Goal: Transaction & Acquisition: Purchase product/service

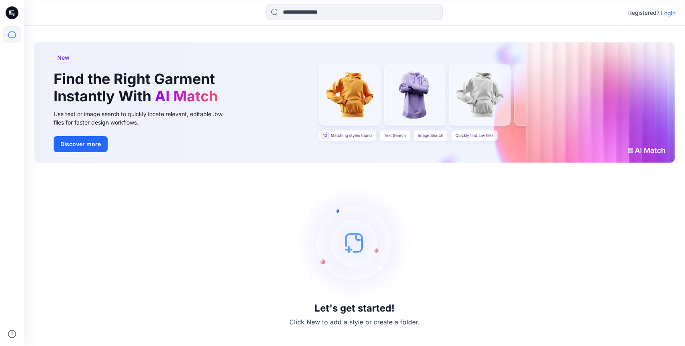
click at [668, 13] on p "Login" at bounding box center [668, 13] width 14 height 8
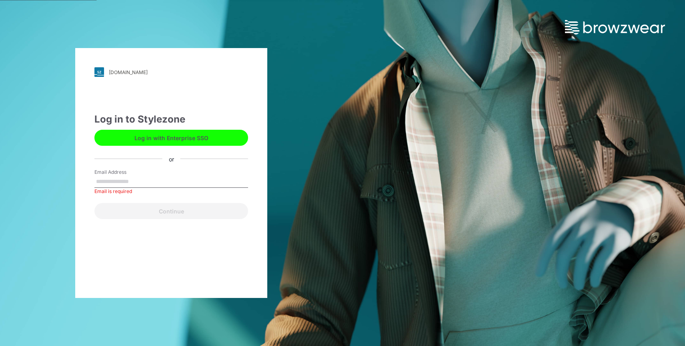
click at [178, 140] on button "Log in with Enterprise SSO" at bounding box center [171, 138] width 154 height 16
click at [157, 184] on input "Email Address" at bounding box center [171, 182] width 154 height 12
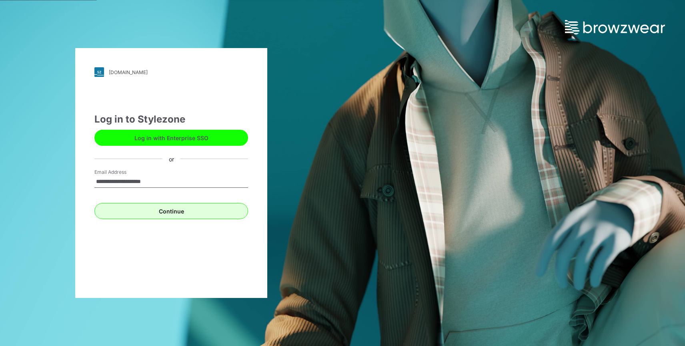
type input "**********"
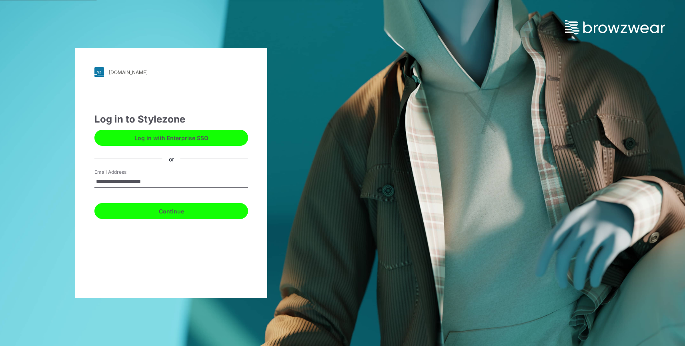
click at [175, 210] on button "Continue" at bounding box center [171, 211] width 154 height 16
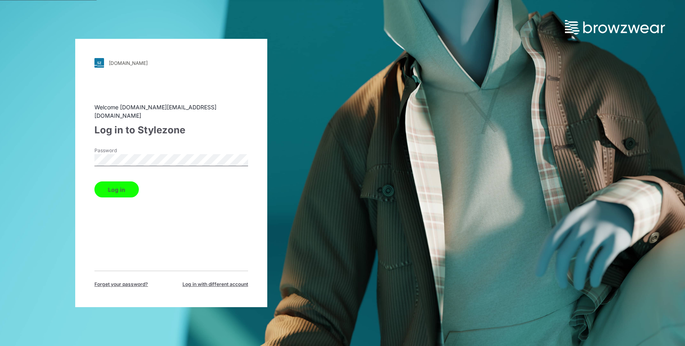
click at [114, 183] on button "Log in" at bounding box center [116, 189] width 44 height 16
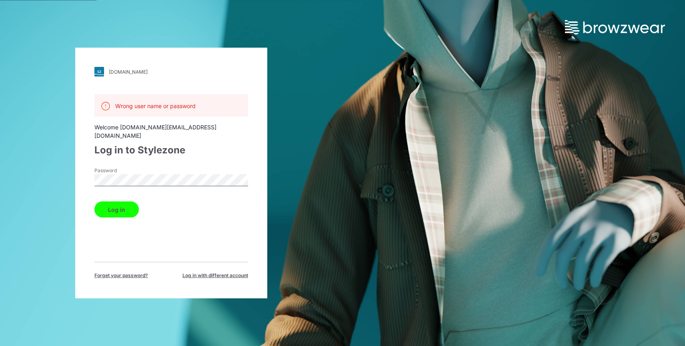
click at [209, 272] on span "Log in with different account" at bounding box center [215, 275] width 66 height 7
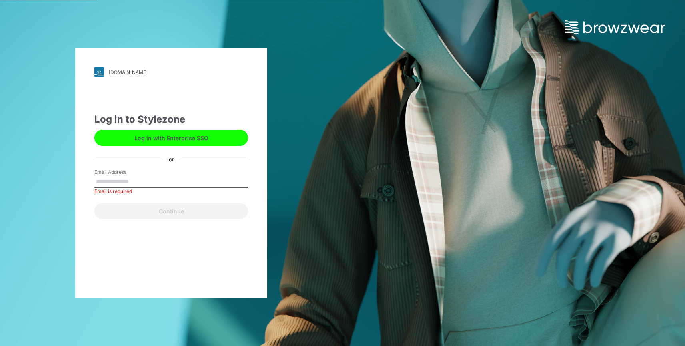
paste input "**********"
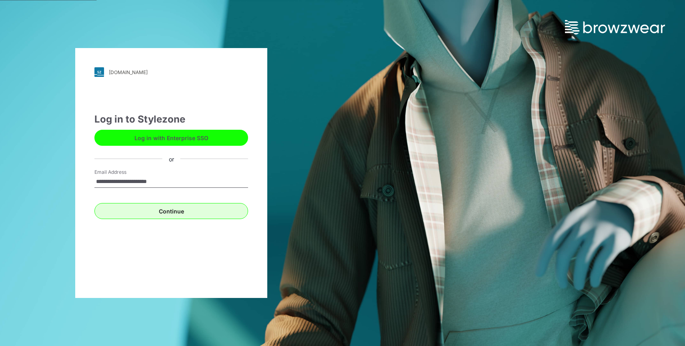
type input "**********"
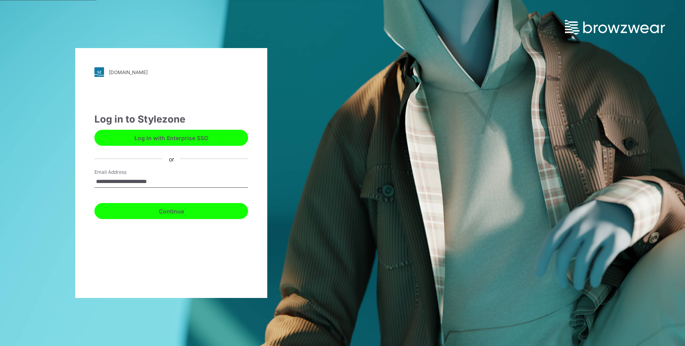
click at [177, 210] on button "Continue" at bounding box center [171, 211] width 154 height 16
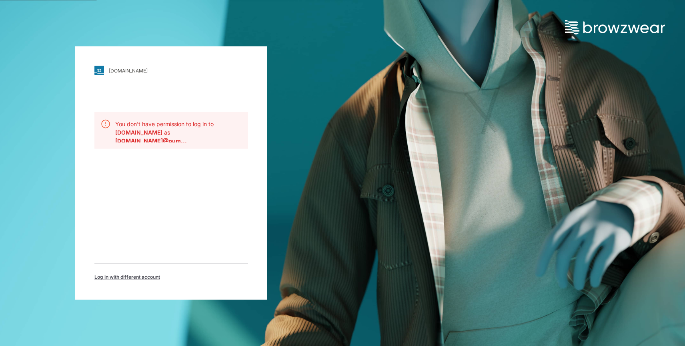
click at [136, 278] on span "Log in with different account" at bounding box center [127, 276] width 66 height 7
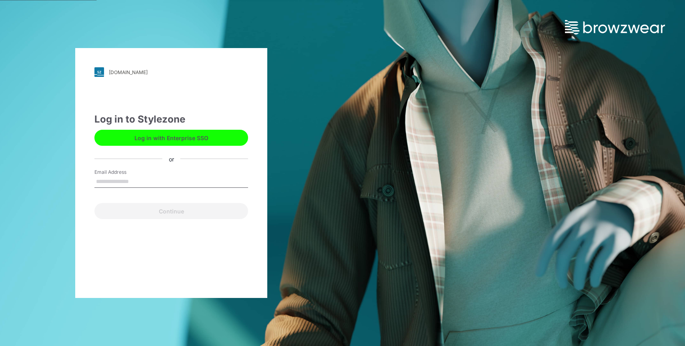
drag, startPoint x: 186, startPoint y: 181, endPoint x: 109, endPoint y: 170, distance: 78.4
click at [109, 170] on div "Email Address" at bounding box center [171, 180] width 154 height 24
click at [210, 183] on input "Email Address" at bounding box center [171, 182] width 154 height 12
type input "**********"
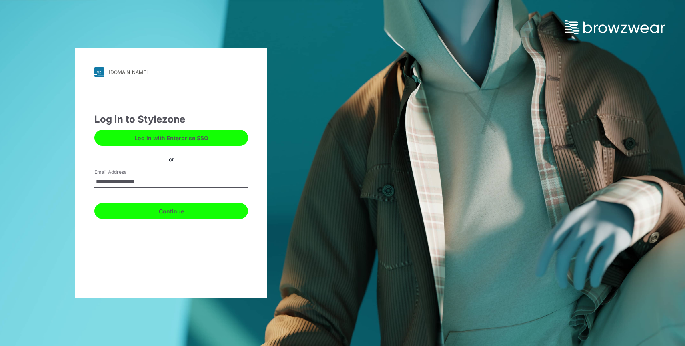
click at [185, 210] on button "Continue" at bounding box center [171, 211] width 154 height 16
click at [172, 211] on button "Continue" at bounding box center [171, 211] width 154 height 16
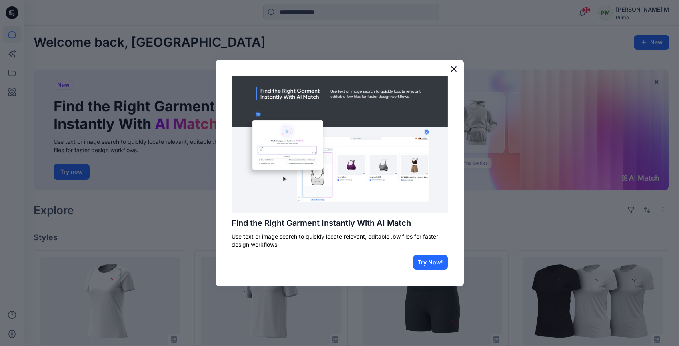
click at [451, 68] on button "×" at bounding box center [454, 68] width 8 height 13
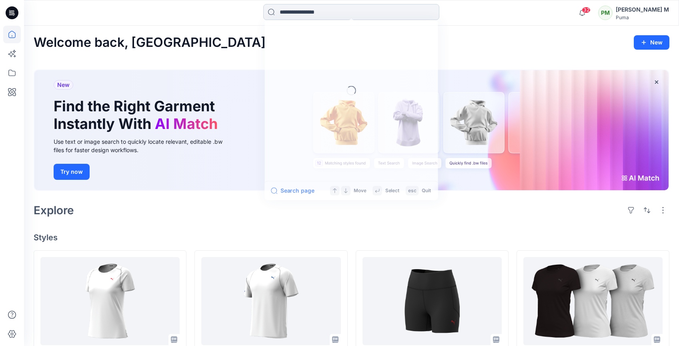
click at [318, 15] on input at bounding box center [351, 12] width 176 height 16
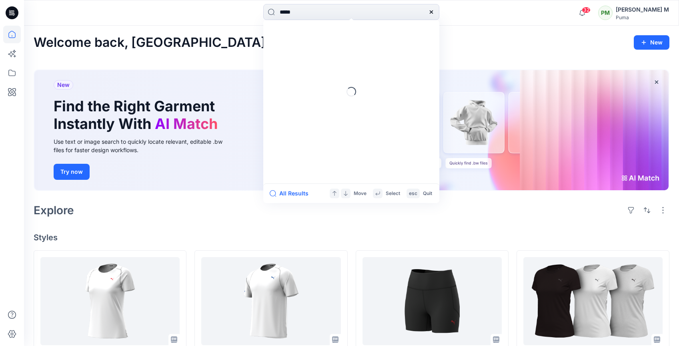
type input "******"
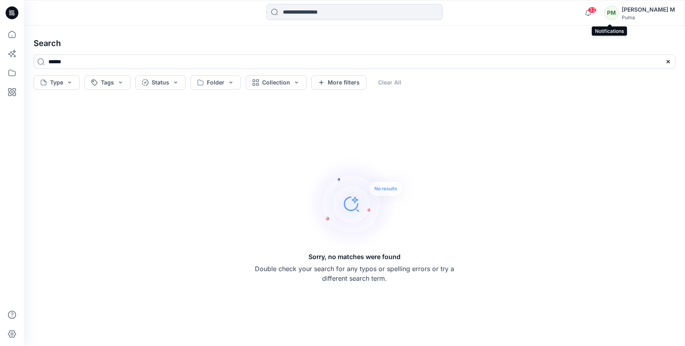
click at [597, 10] on span "32" at bounding box center [592, 10] width 9 height 6
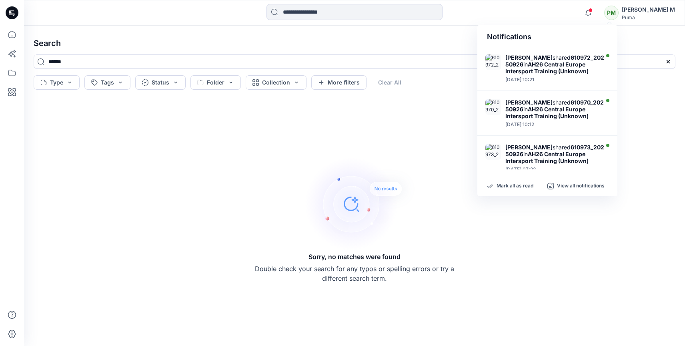
click at [214, 120] on div "Sorry, no matches were found Double check your search for any typos or spelling…" at bounding box center [354, 219] width 655 height 240
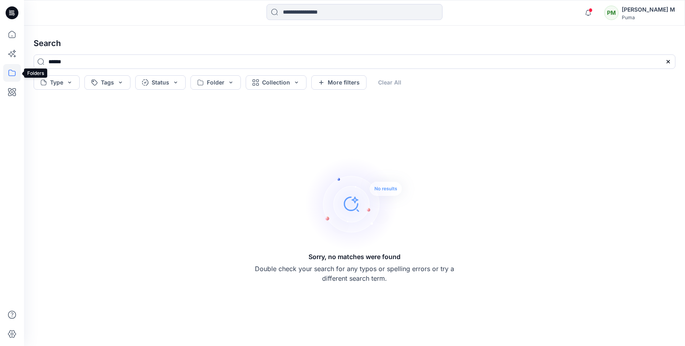
click at [13, 70] on icon at bounding box center [12, 73] width 18 height 18
click at [15, 33] on icon at bounding box center [11, 34] width 7 height 7
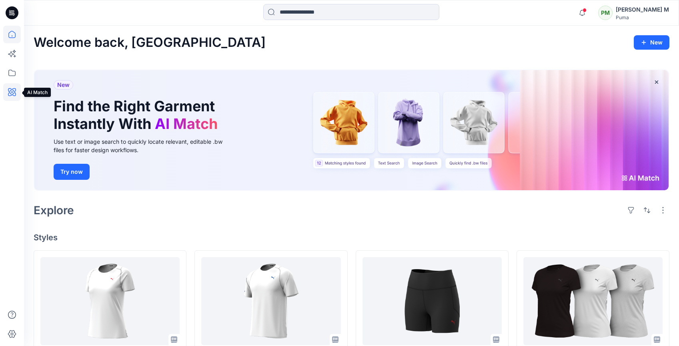
click at [14, 91] on icon at bounding box center [12, 92] width 8 height 8
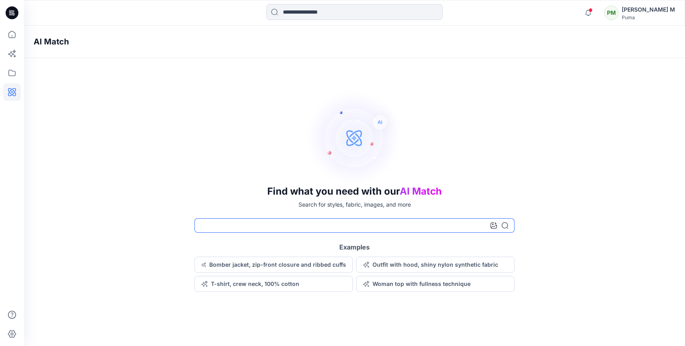
click at [434, 223] on input at bounding box center [354, 225] width 320 height 14
click at [494, 223] on icon at bounding box center [494, 225] width 6 height 6
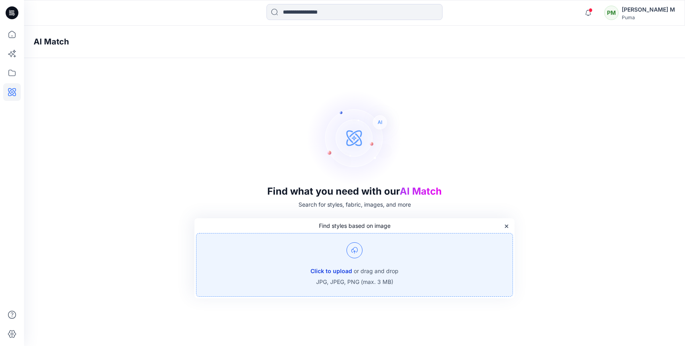
click at [332, 270] on button "Click to upload" at bounding box center [331, 271] width 42 height 10
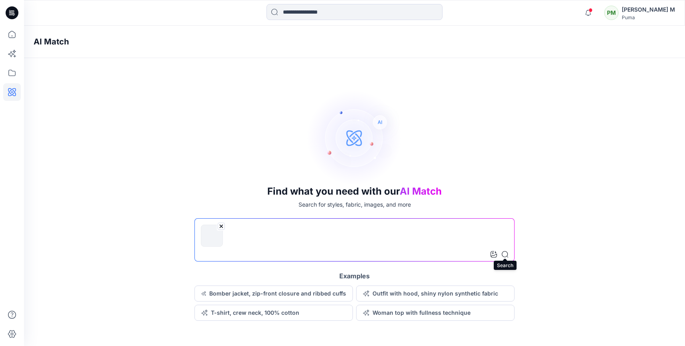
click at [503, 254] on icon at bounding box center [505, 254] width 6 height 6
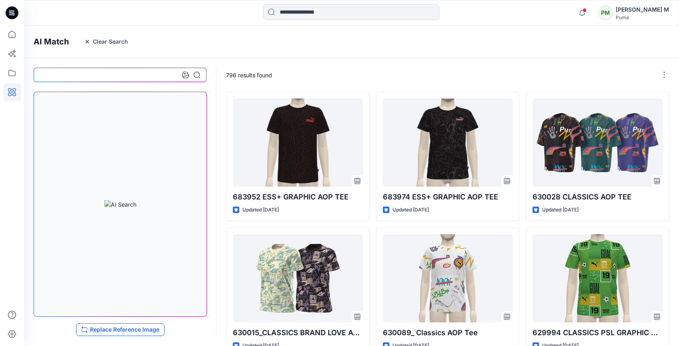
click at [94, 332] on button "Replace Reference Image" at bounding box center [120, 329] width 88 height 13
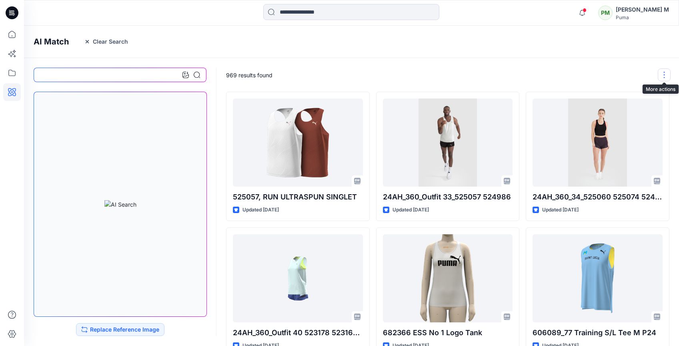
click at [662, 77] on button "button" at bounding box center [664, 74] width 13 height 13
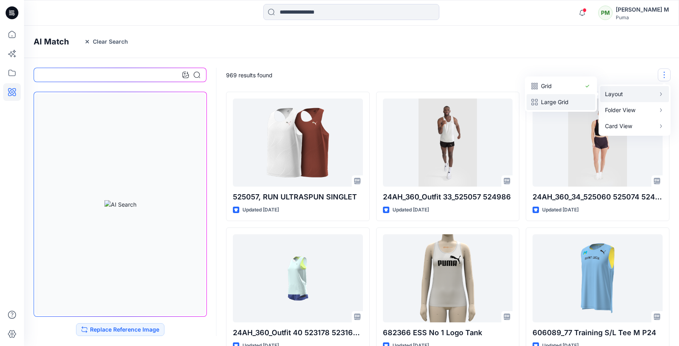
click at [580, 106] on p "Large Grid" at bounding box center [561, 102] width 40 height 10
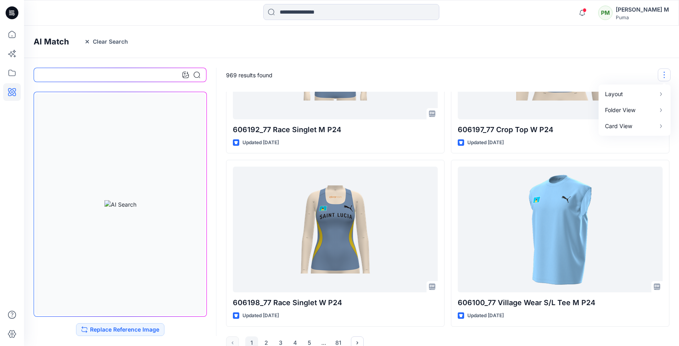
scroll to position [809, 0]
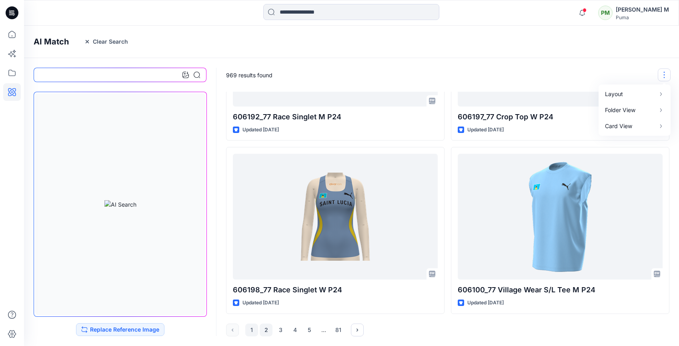
click at [265, 329] on button "2" at bounding box center [266, 329] width 13 height 13
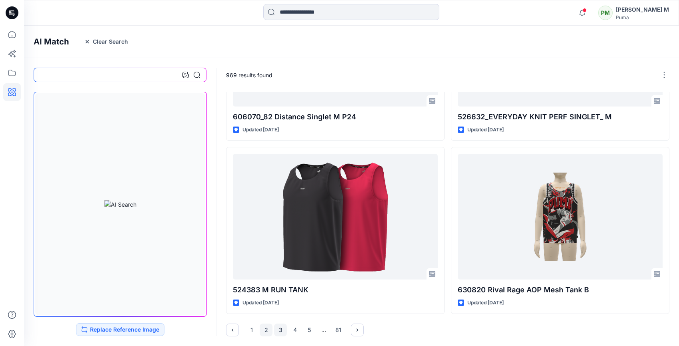
click at [282, 330] on button "3" at bounding box center [280, 329] width 13 height 13
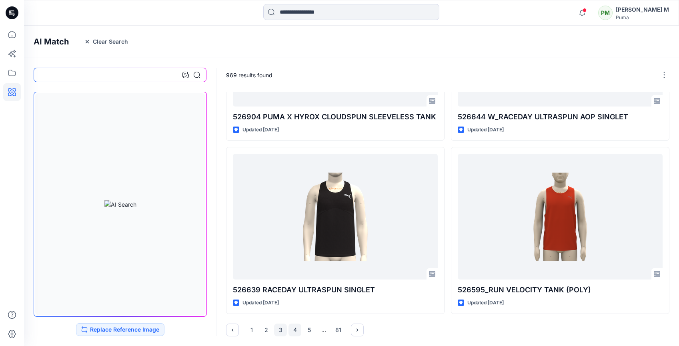
click at [296, 332] on button "4" at bounding box center [294, 329] width 13 height 13
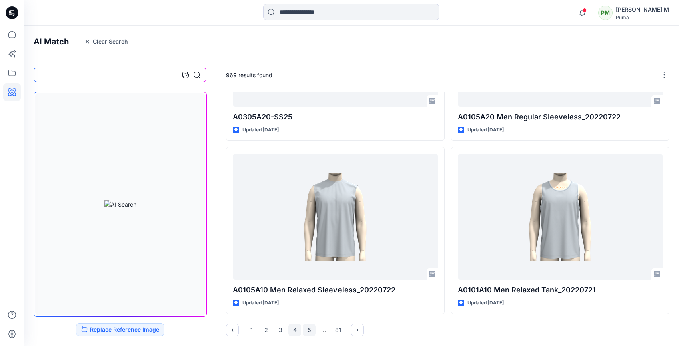
click at [312, 330] on button "5" at bounding box center [309, 329] width 13 height 13
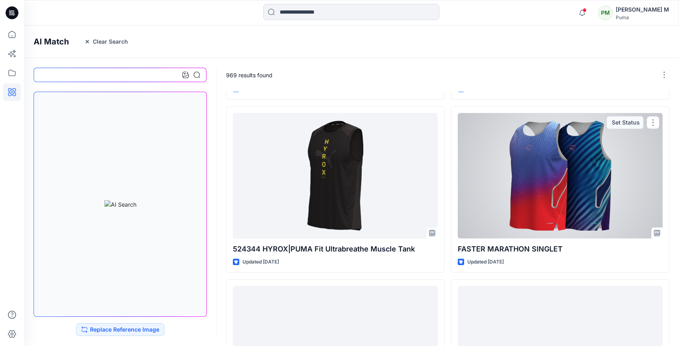
scroll to position [486, 0]
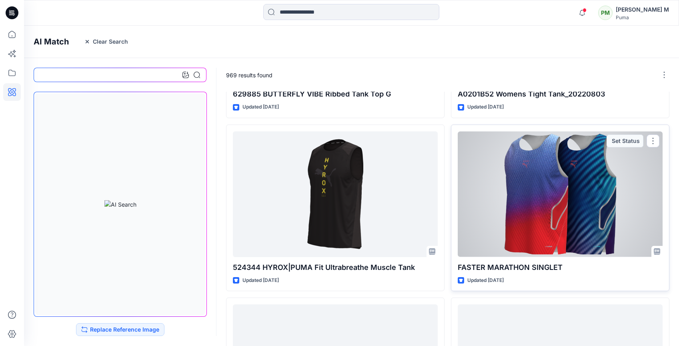
click at [573, 160] on div at bounding box center [560, 194] width 205 height 126
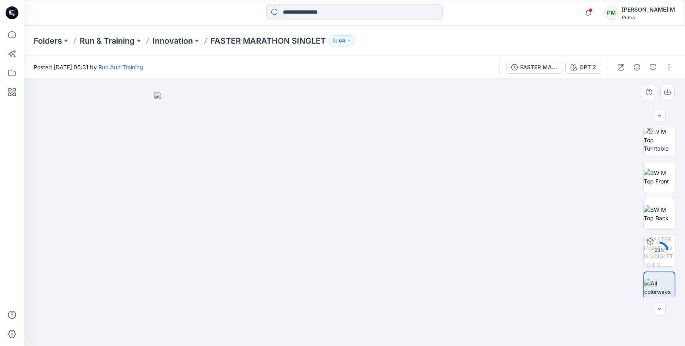
scroll to position [47, 0]
